Goal: Information Seeking & Learning: Compare options

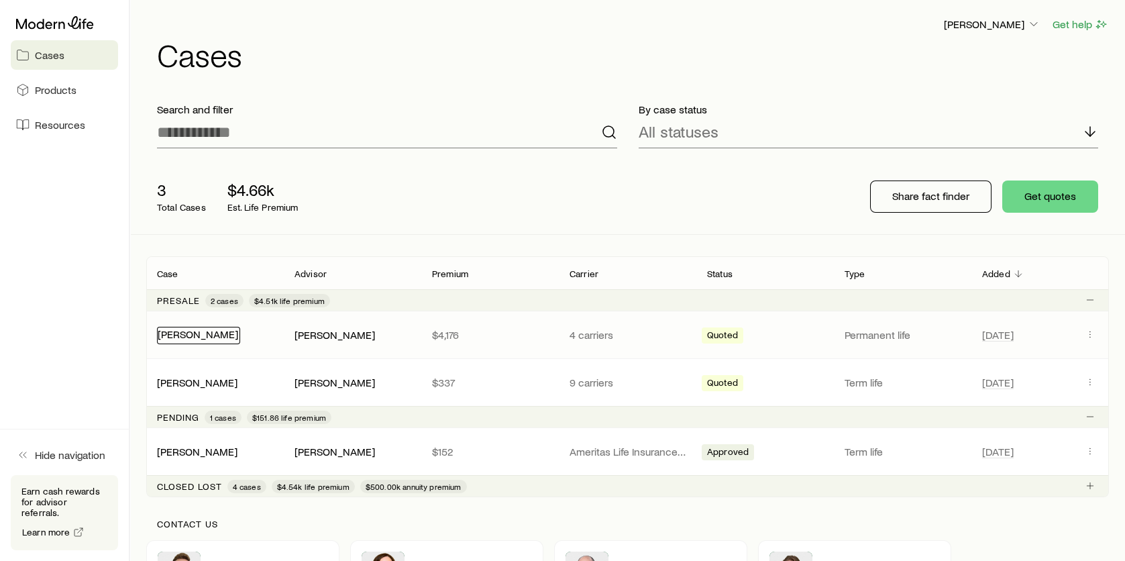
click at [201, 335] on link "[PERSON_NAME]" at bounding box center [198, 333] width 80 height 13
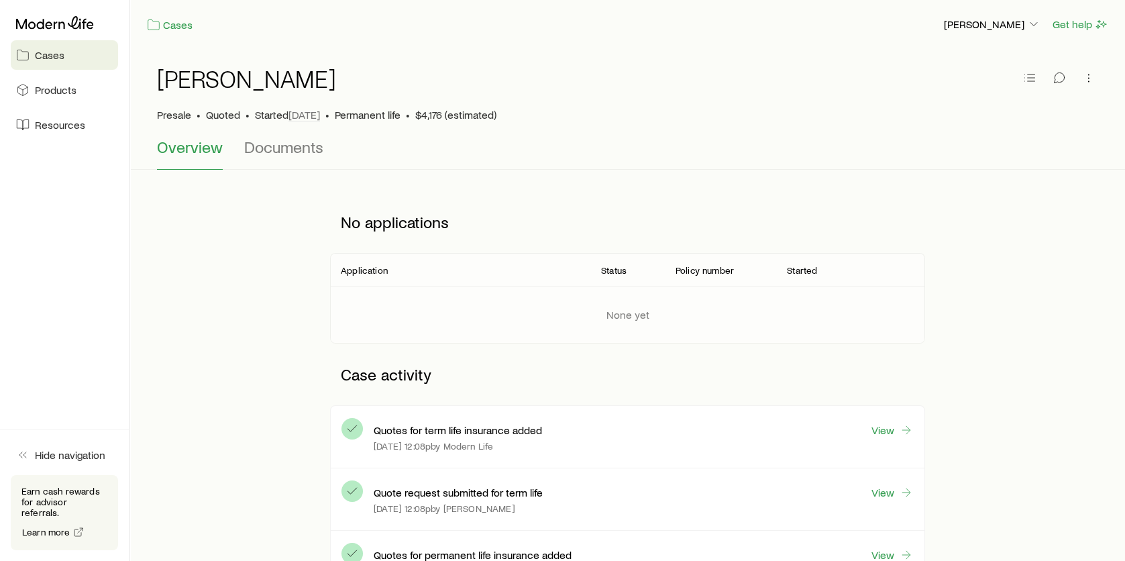
click at [460, 441] on p "[DATE] 12:08p by Modern Life" at bounding box center [433, 446] width 119 height 11
click at [885, 429] on link "View" at bounding box center [892, 430] width 43 height 15
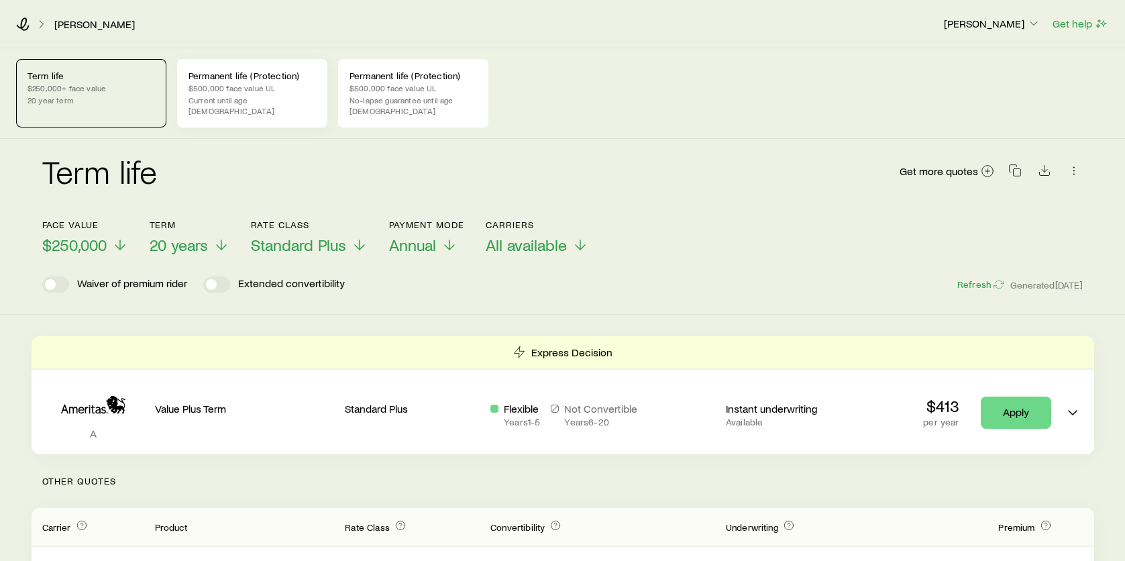
click at [241, 97] on p "Current until age [DEMOGRAPHIC_DATA]" at bounding box center [251, 105] width 127 height 21
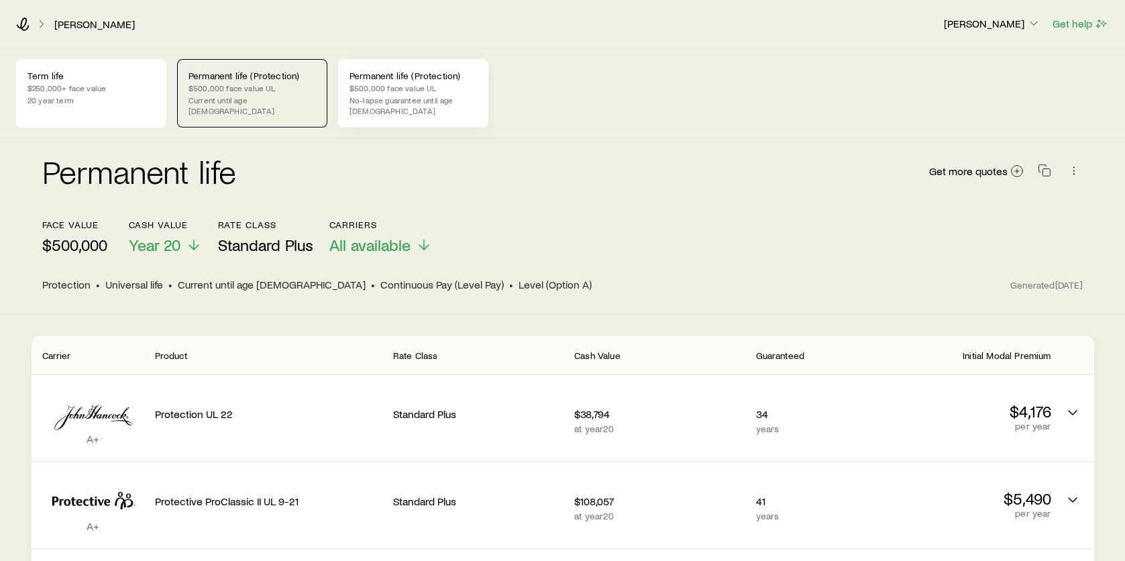
click at [398, 103] on p "No-lapse guarantee until age [DEMOGRAPHIC_DATA]" at bounding box center [412, 105] width 127 height 21
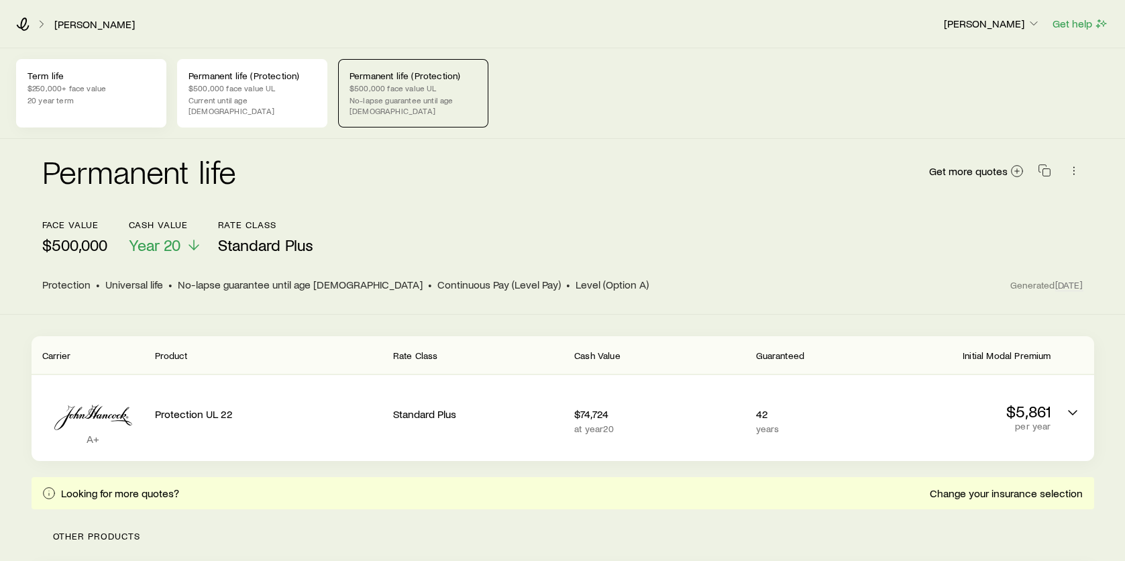
click at [73, 91] on p "$250,000+ face value" at bounding box center [90, 87] width 127 height 11
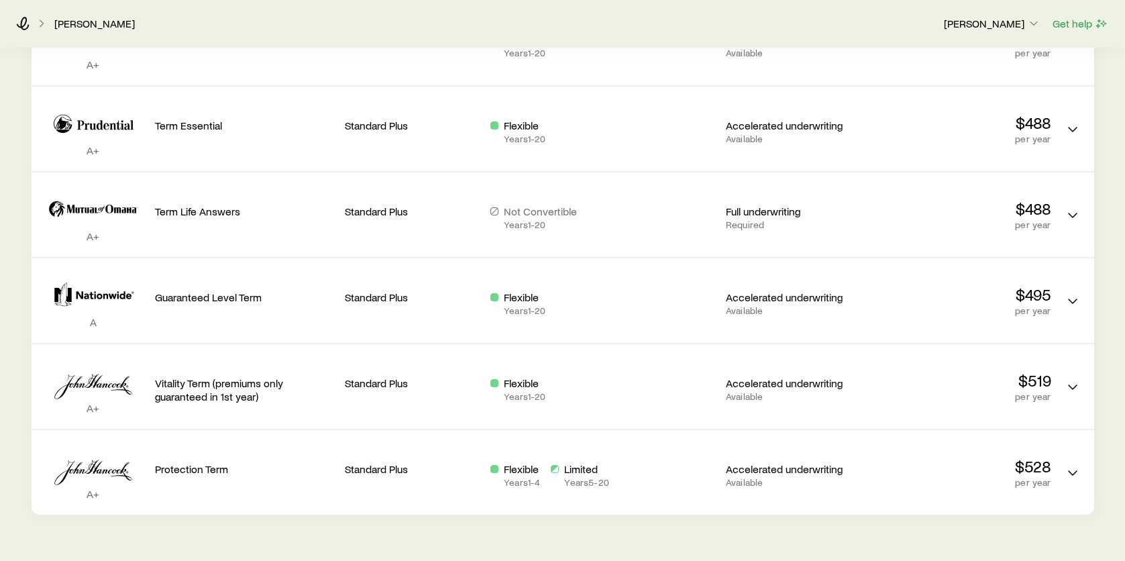
scroll to position [922, 0]
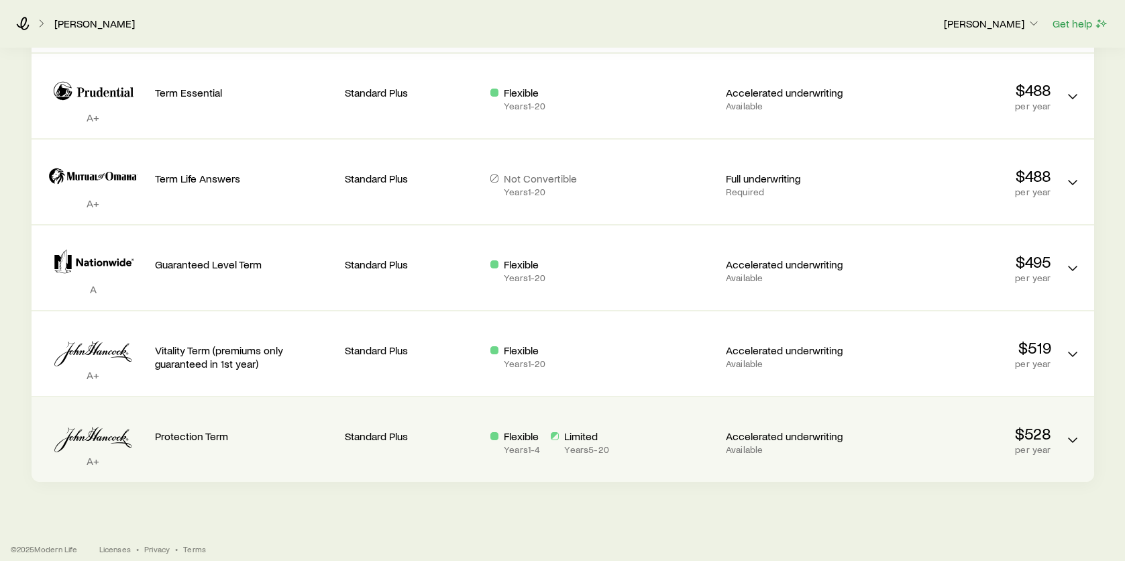
click at [569, 429] on p "Limited" at bounding box center [586, 435] width 44 height 13
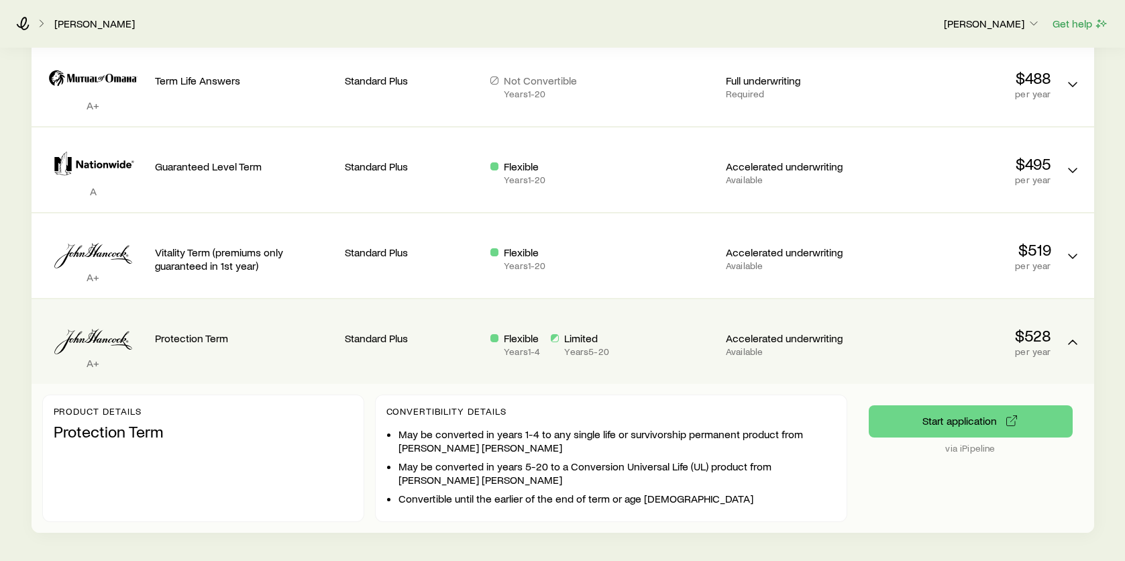
scroll to position [989, 0]
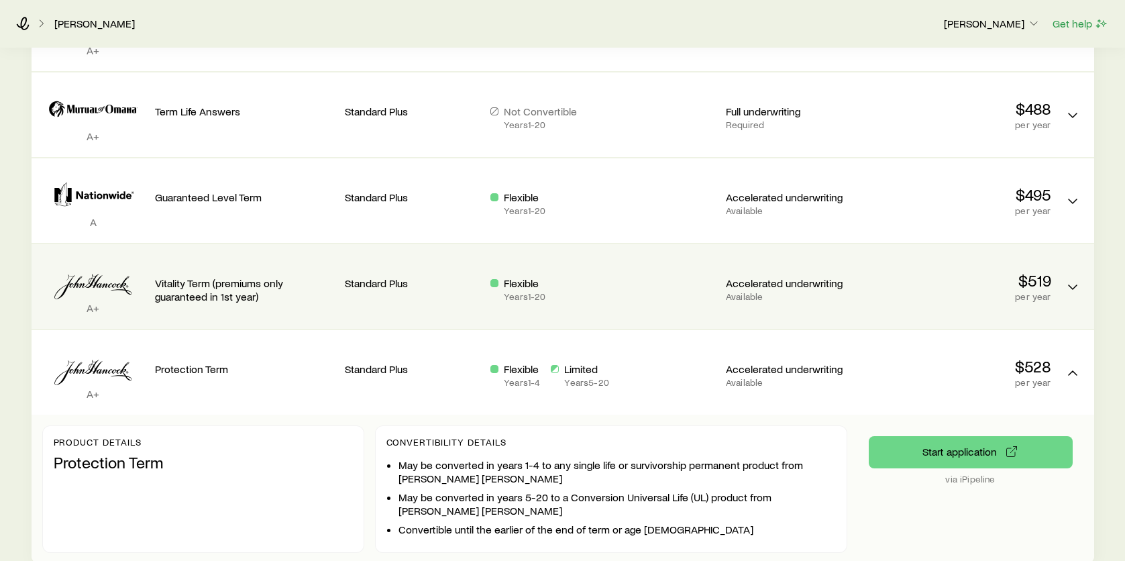
click at [362, 286] on div "Standard Plus" at bounding box center [412, 281] width 135 height 52
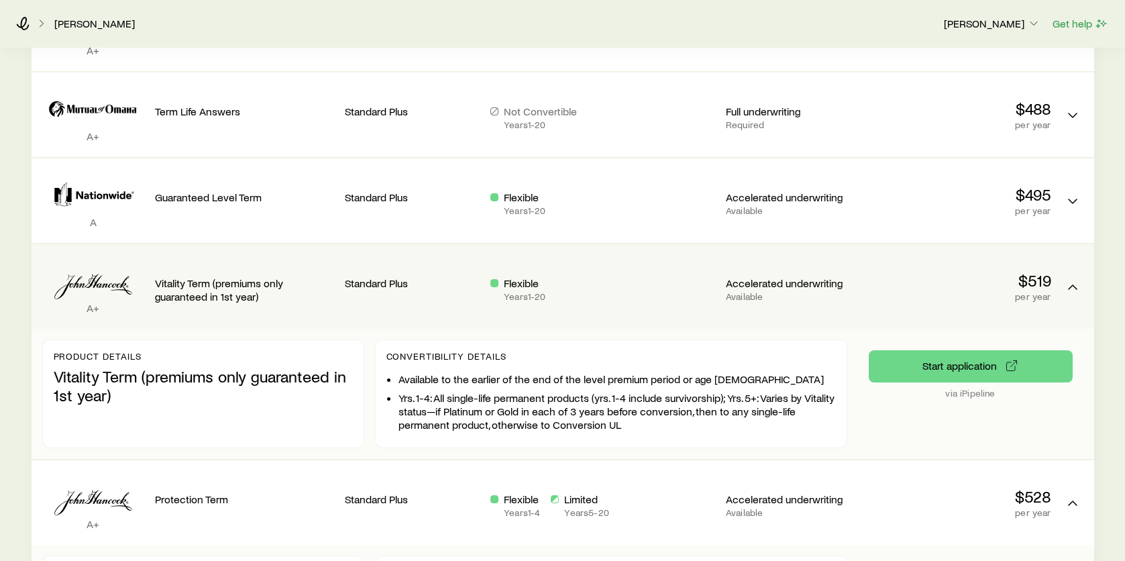
click at [164, 367] on p "Vitality Term (premiums only guaranteed in 1st year)" at bounding box center [203, 386] width 299 height 38
click at [193, 301] on div "Vitality Term (premiums only guaranteed in 1st year)" at bounding box center [245, 286] width 180 height 63
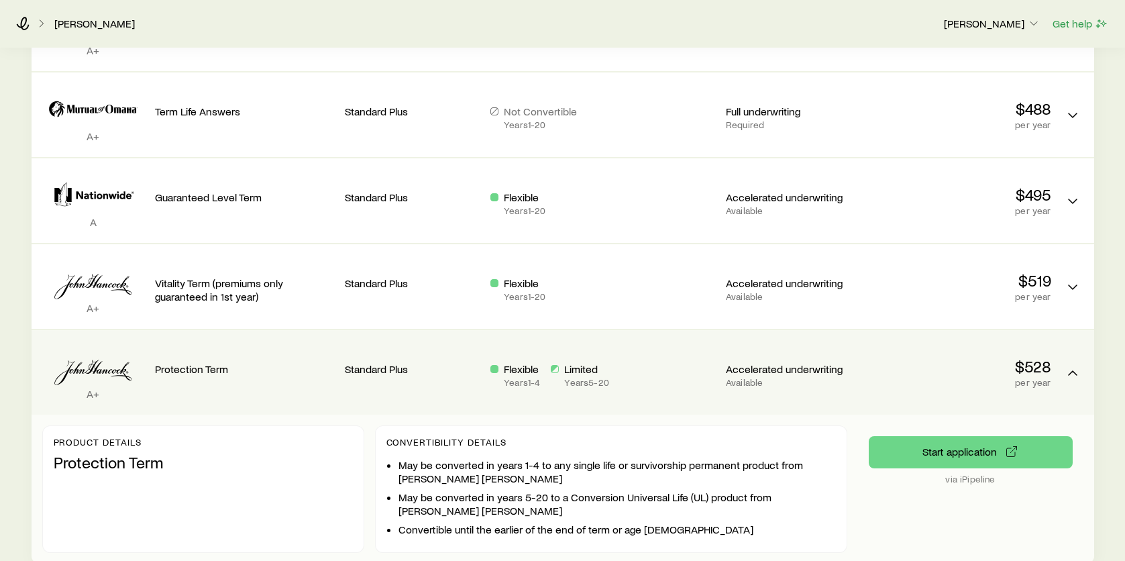
click at [199, 388] on div "Protection Term" at bounding box center [245, 372] width 180 height 63
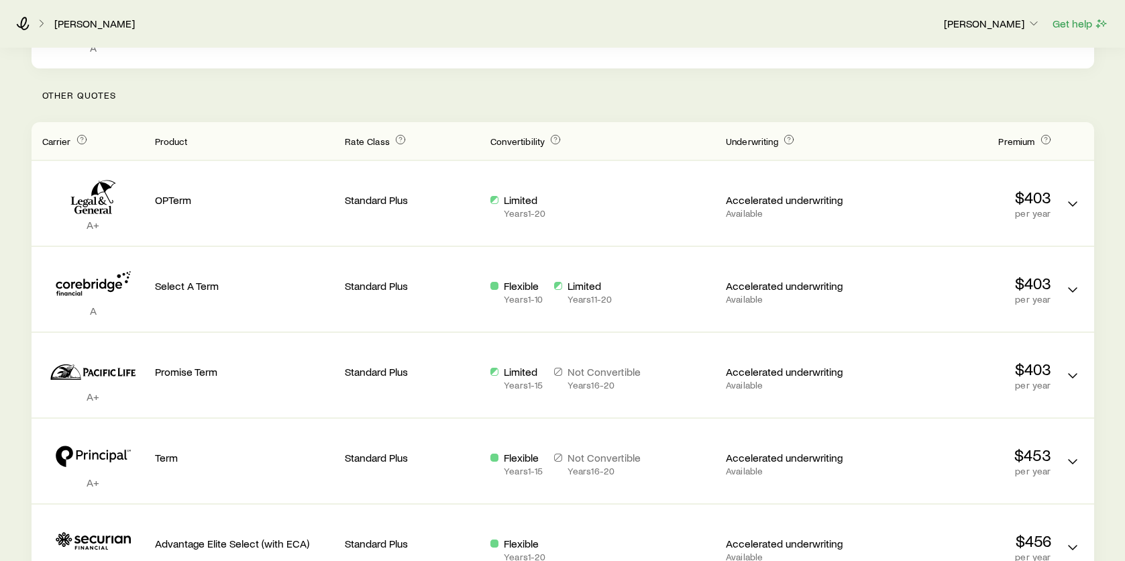
scroll to position [0, 0]
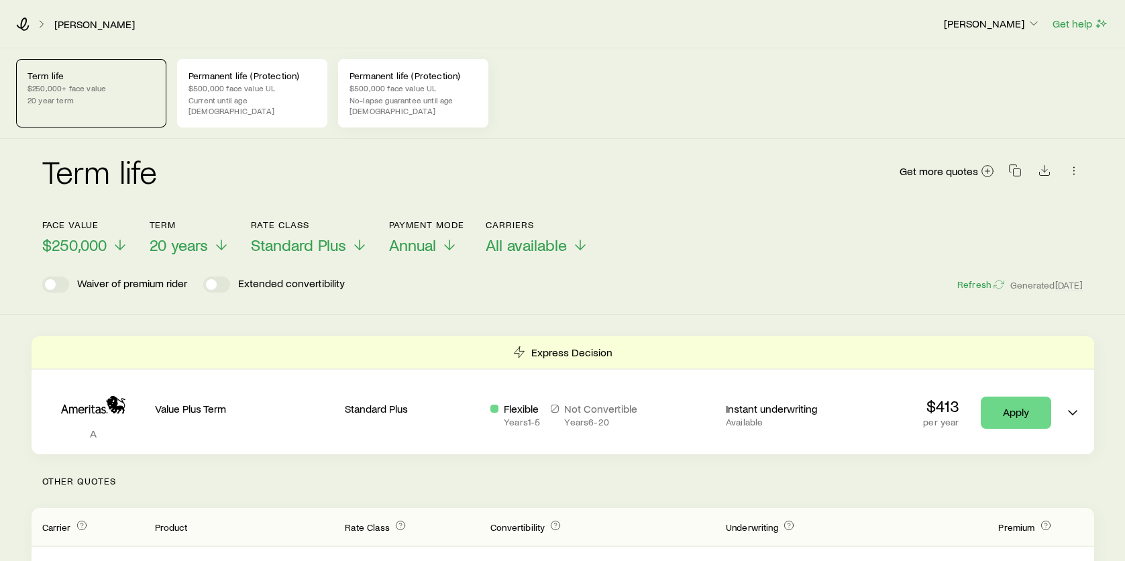
click at [401, 81] on div "Permanent life (Protection) $500,000 face value UL No-lapse guarantee until age…" at bounding box center [413, 93] width 150 height 68
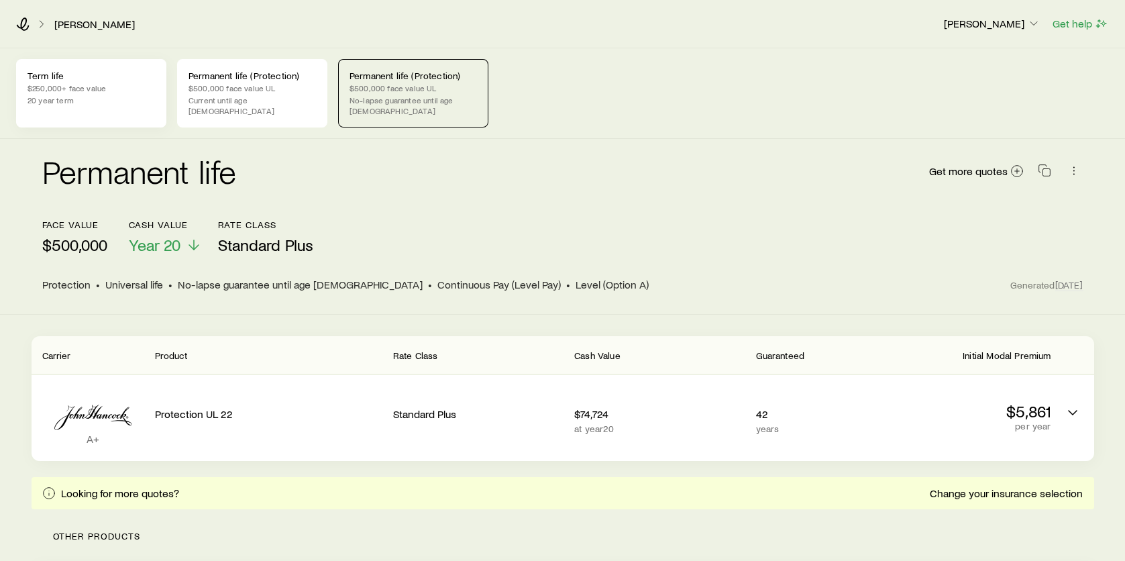
click at [74, 91] on p "$250,000+ face value" at bounding box center [90, 87] width 127 height 11
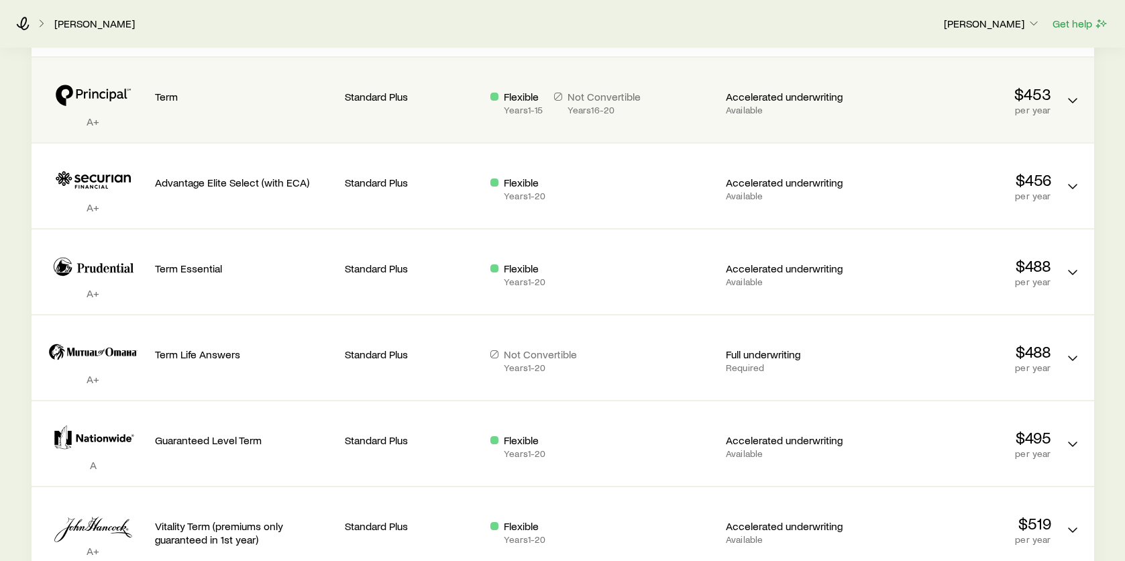
scroll to position [922, 0]
